Goal: Information Seeking & Learning: Learn about a topic

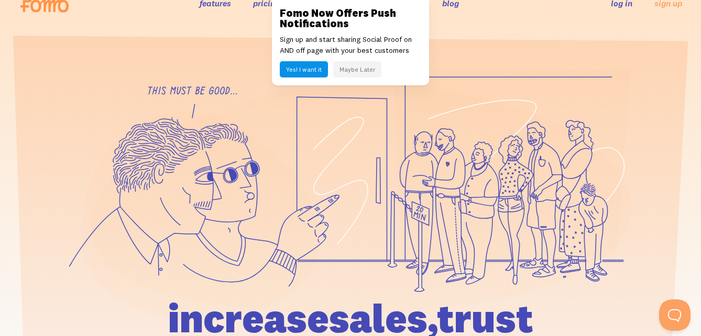
scroll to position [31, 0]
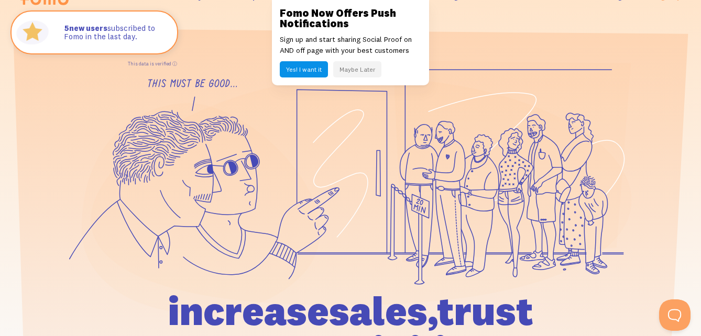
click at [353, 72] on button "Maybe Later" at bounding box center [357, 69] width 48 height 16
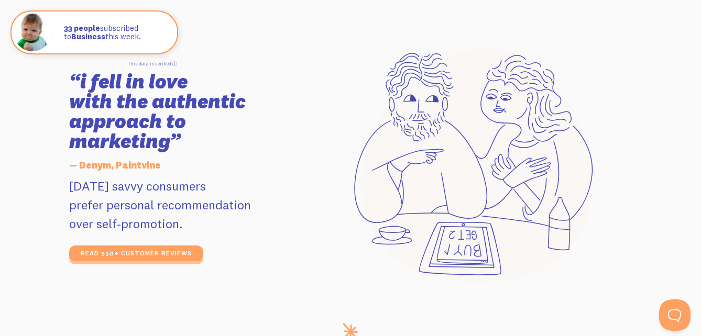
scroll to position [1704, 0]
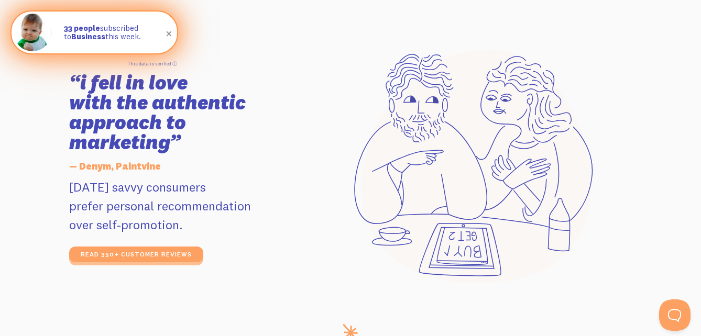
click at [137, 34] on p "33 people subscribed to Business this week." at bounding box center [115, 32] width 103 height 17
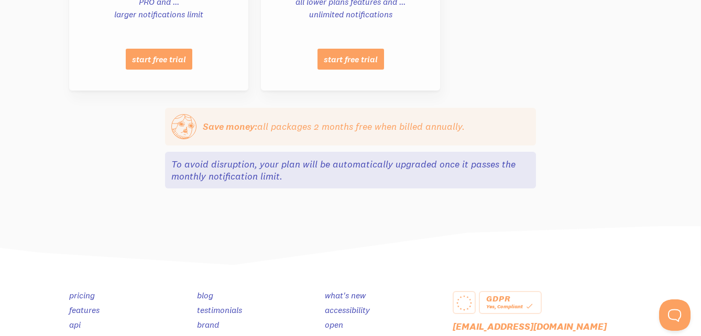
scroll to position [1221, 0]
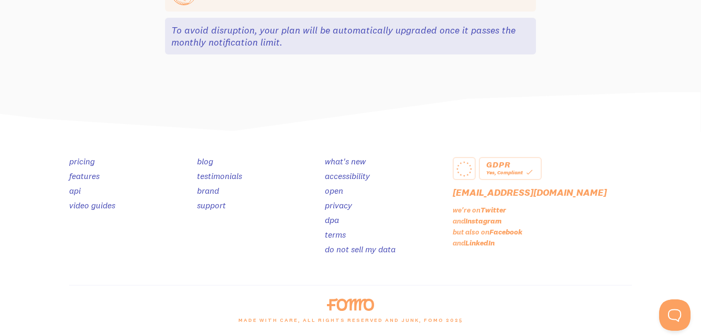
click at [223, 176] on link "testimonials" at bounding box center [219, 176] width 45 height 10
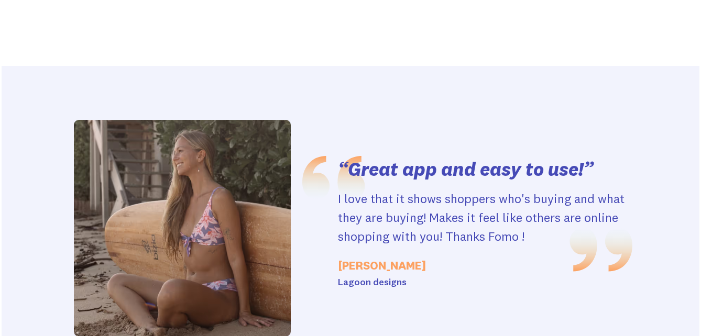
scroll to position [2152, 0]
